Goal: Task Accomplishment & Management: Complete application form

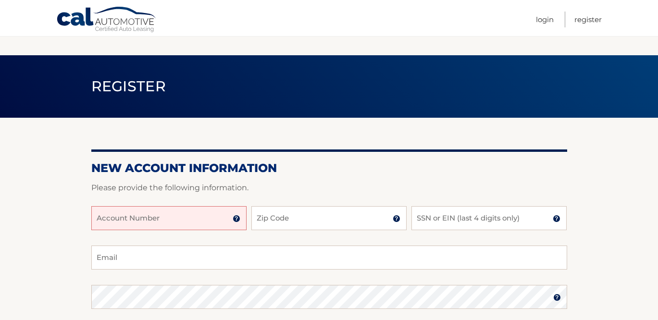
scroll to position [56, 0]
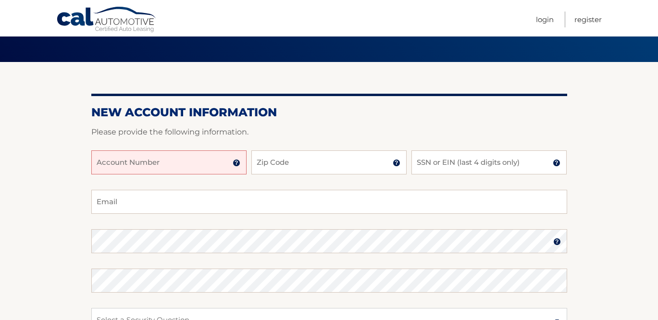
click at [150, 159] on input "Account Number" at bounding box center [168, 162] width 155 height 24
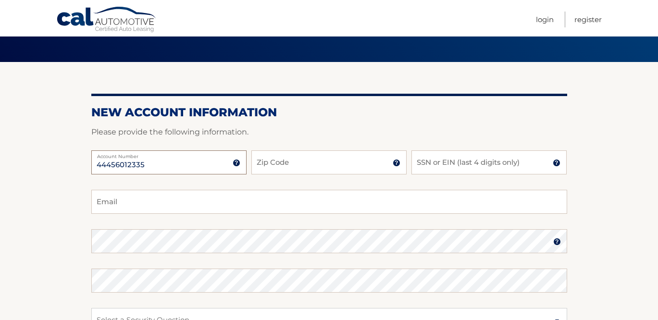
type input "44456012335"
click at [307, 154] on input "Zip Code" at bounding box center [328, 162] width 155 height 24
type input "11731"
click at [513, 164] on input "SSN or EIN (last 4 digits only)" at bounding box center [488, 162] width 155 height 24
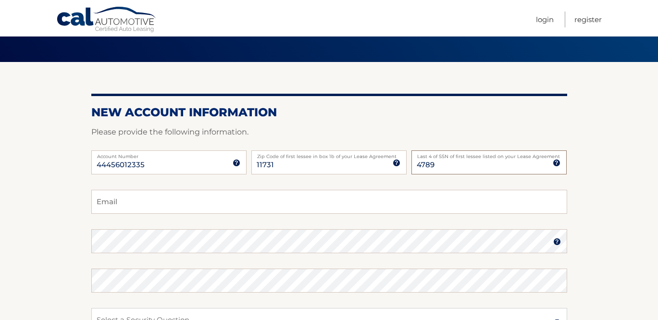
type input "4789"
type input "[EMAIL_ADDRESS][PERSON_NAME][DOMAIN_NAME]"
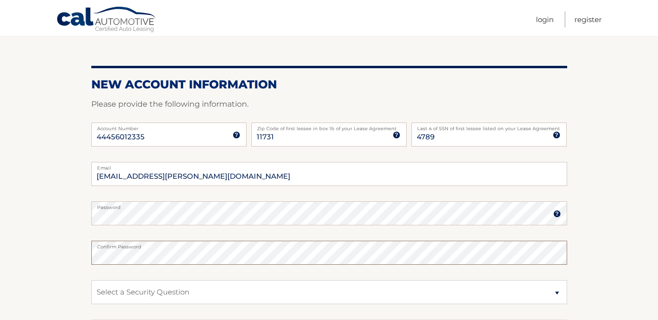
scroll to position [135, 0]
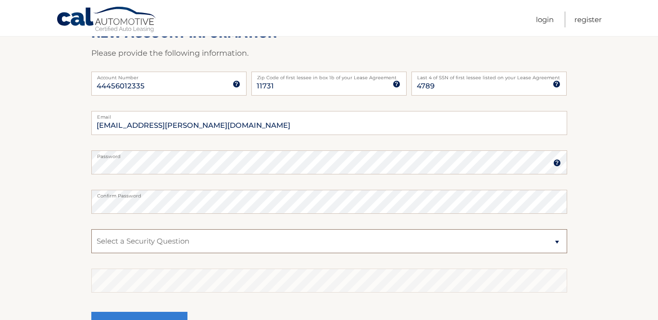
click at [390, 243] on select "Select a Security Question What was the name of your elementary school? What is…" at bounding box center [329, 241] width 476 height 24
select select "1"
click at [91, 229] on select "Select a Security Question What was the name of your elementary school? What is…" at bounding box center [329, 241] width 476 height 24
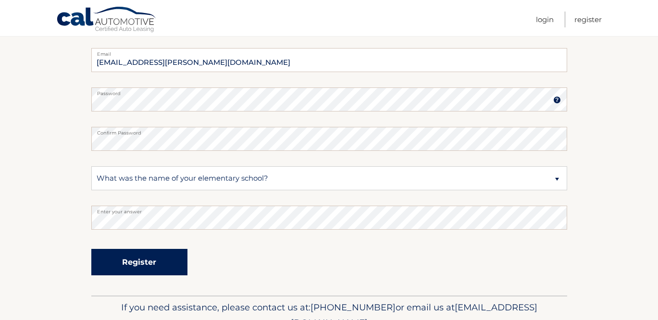
click at [176, 264] on button "Register" at bounding box center [139, 262] width 96 height 26
